Goal: Register for event/course

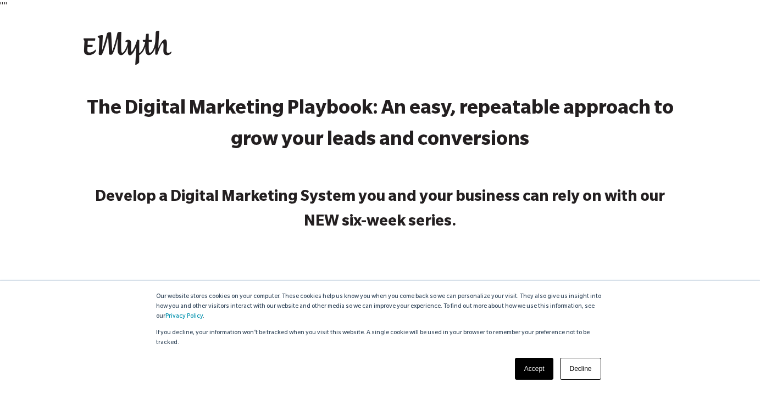
click at [576, 367] on link "Decline" at bounding box center [580, 369] width 41 height 22
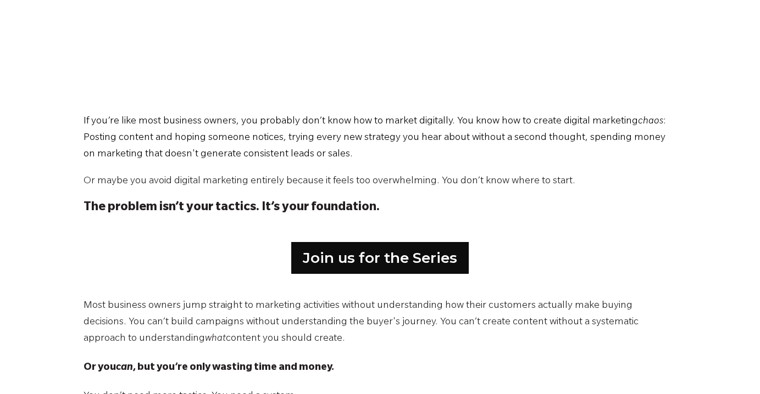
scroll to position [702, 0]
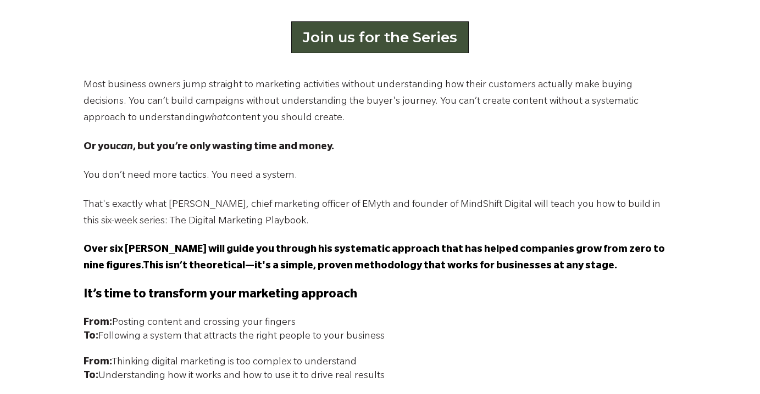
click at [387, 42] on link "Join us for the Series" at bounding box center [379, 37] width 177 height 32
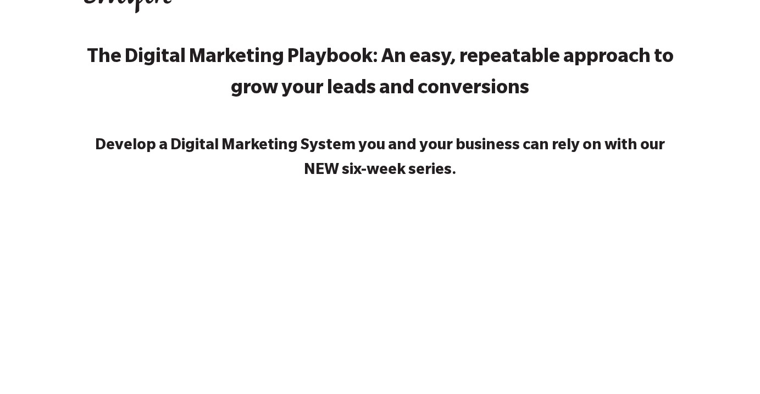
scroll to position [0, 0]
